Goal: Navigation & Orientation: Find specific page/section

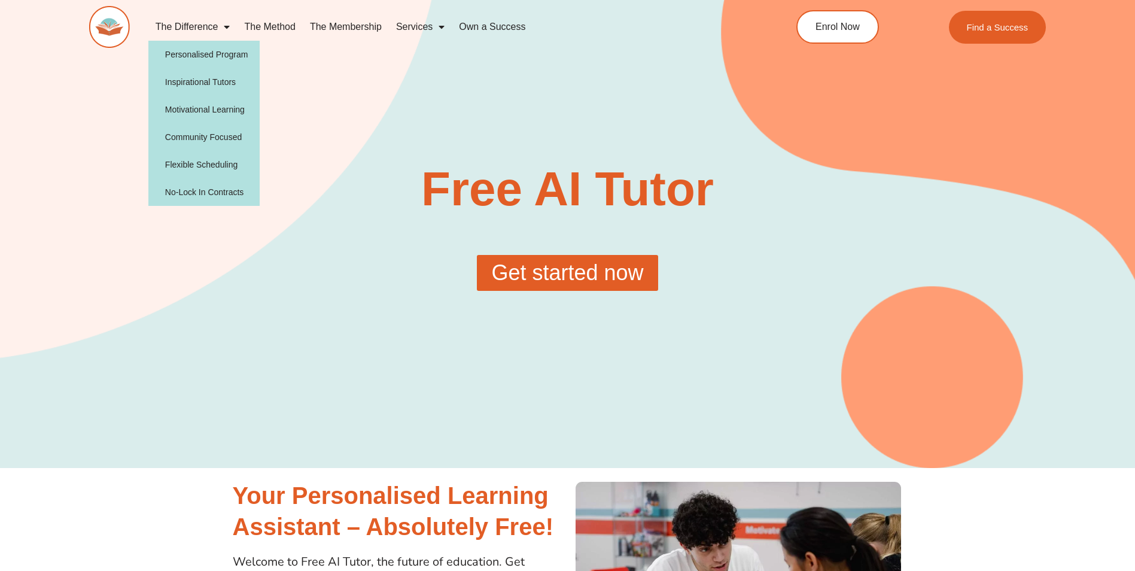
click at [219, 25] on span "Menu" at bounding box center [224, 27] width 12 height 22
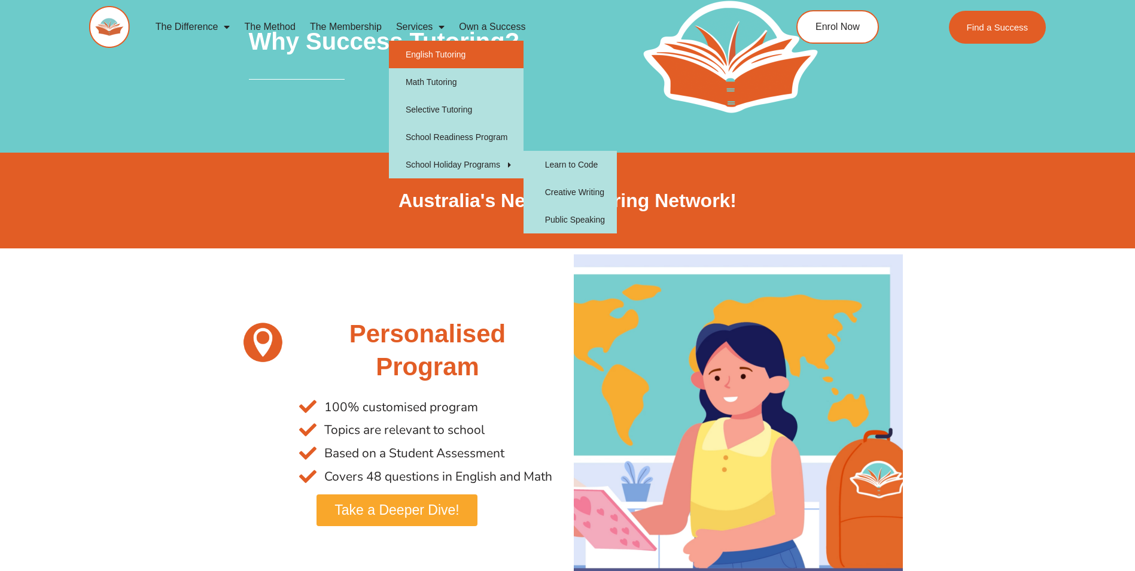
click at [463, 52] on link "English Tutoring" at bounding box center [456, 55] width 135 height 28
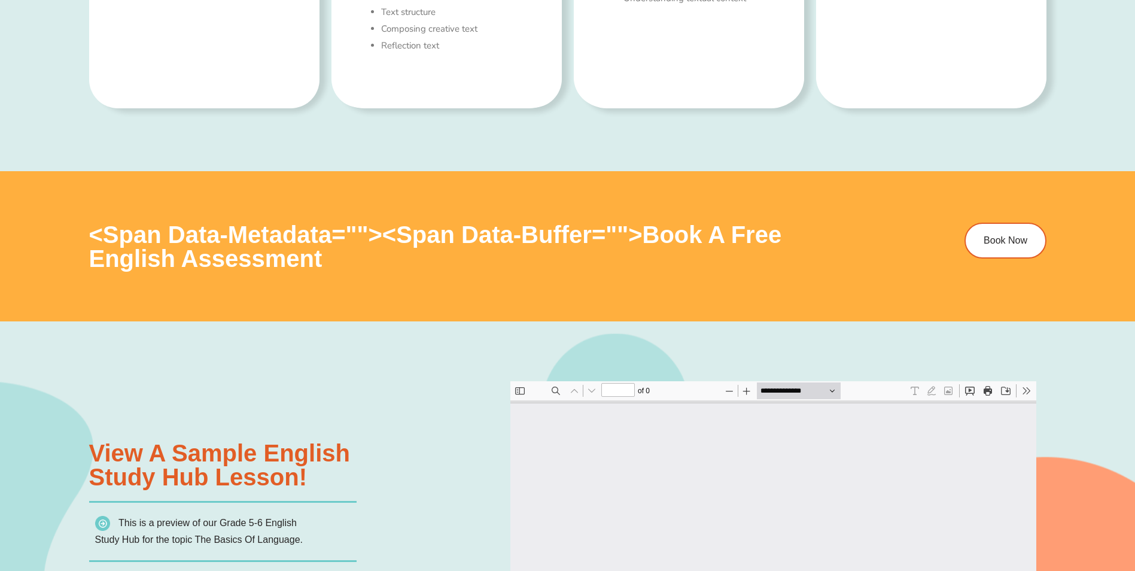
type input "*"
